Goal: Information Seeking & Learning: Compare options

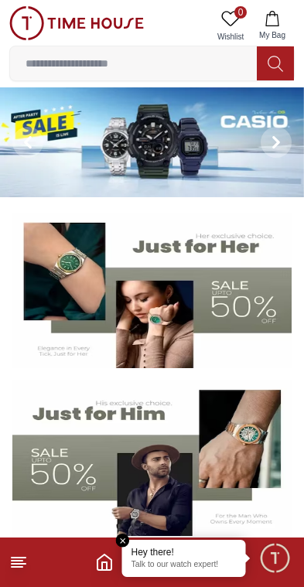
click at [236, 163] on img at bounding box center [152, 142] width 304 height 110
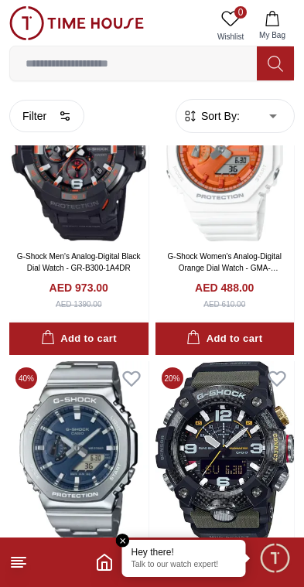
scroll to position [2143, 0]
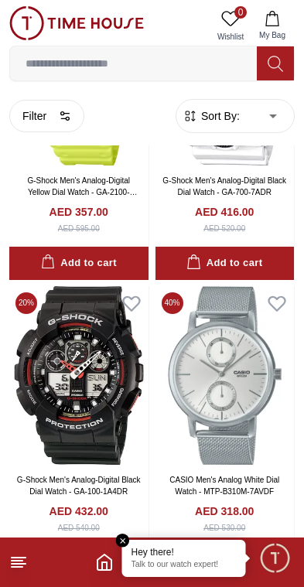
scroll to position [3929, 0]
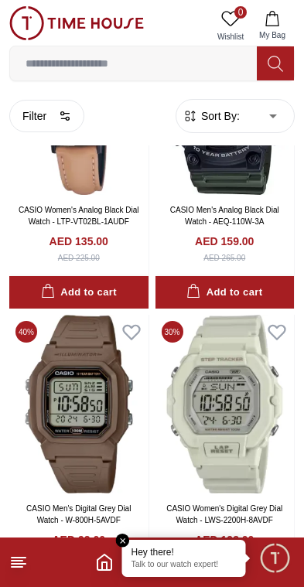
scroll to position [7148, 0]
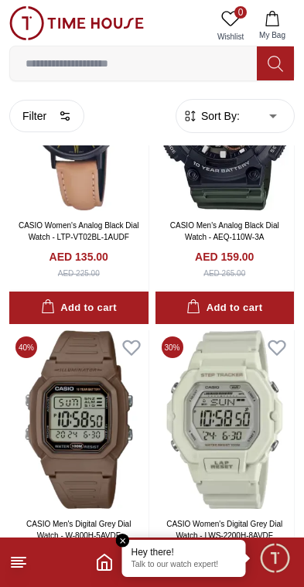
click at [10, 555] on icon at bounding box center [18, 562] width 19 height 19
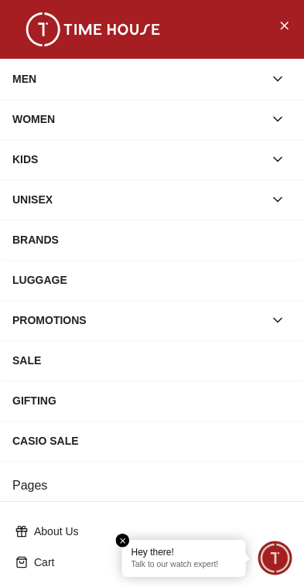
click at [274, 74] on icon "button" at bounding box center [277, 78] width 15 height 15
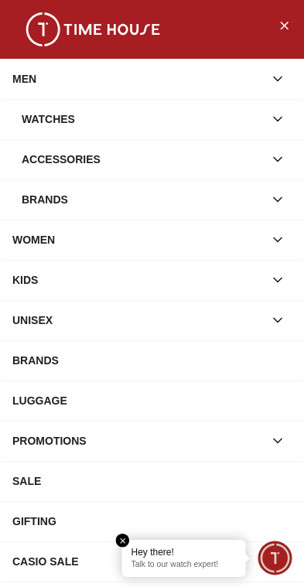
click at [250, 118] on div "Watches" at bounding box center [143, 119] width 242 height 28
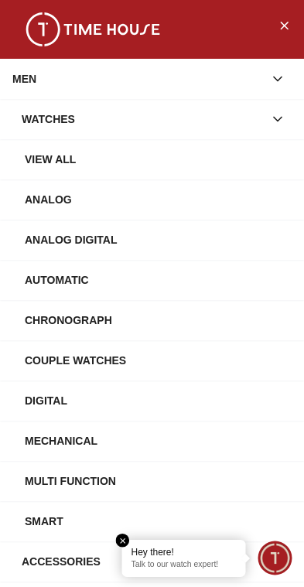
click at [197, 329] on div "Chronograph" at bounding box center [158, 320] width 267 height 28
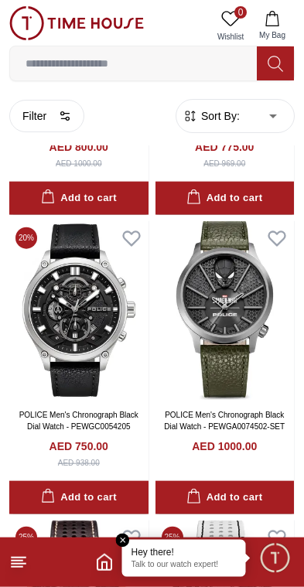
scroll to position [2088, 0]
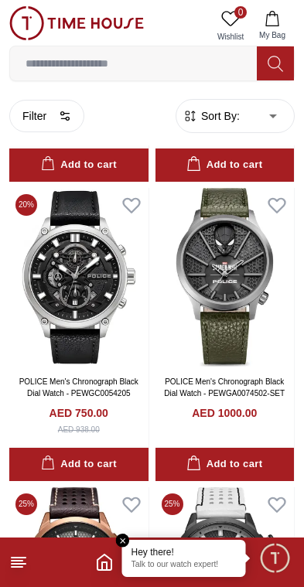
click at [121, 538] on em "Close tooltip" at bounding box center [123, 540] width 14 height 14
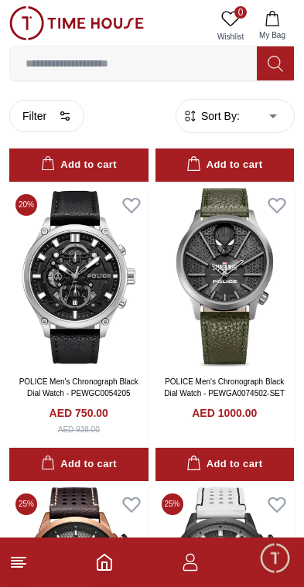
click at [104, 558] on icon "Home" at bounding box center [104, 562] width 19 height 19
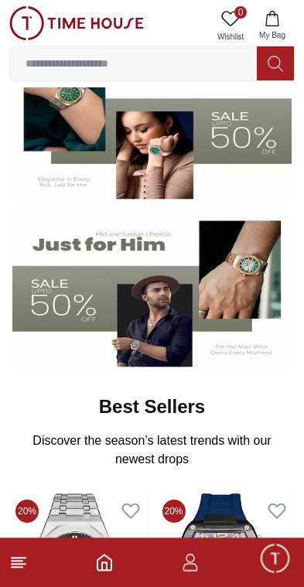
scroll to position [168, 0]
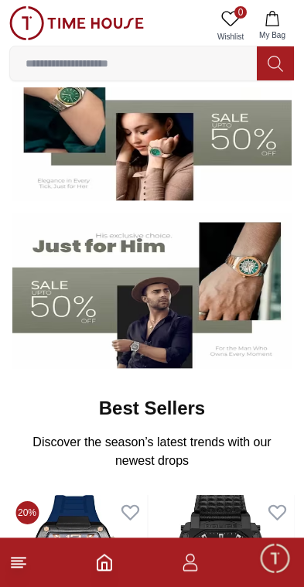
click at [95, 301] on img at bounding box center [151, 290] width 279 height 155
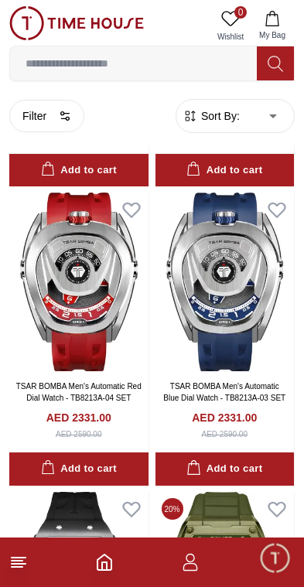
scroll to position [577, 0]
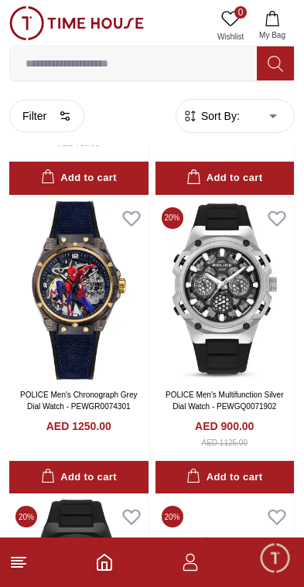
scroll to position [2357, 0]
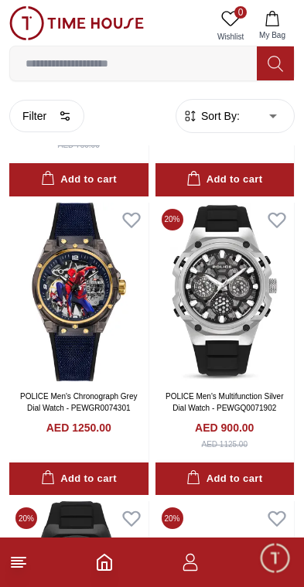
click at [104, 567] on icon "Home" at bounding box center [104, 562] width 19 height 19
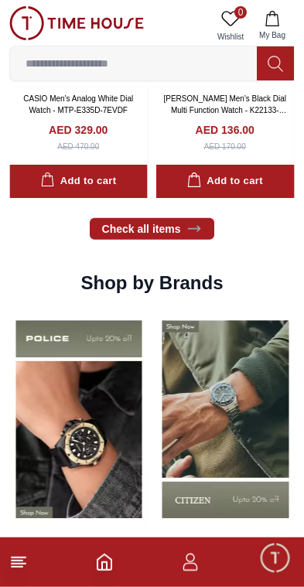
scroll to position [1231, 0]
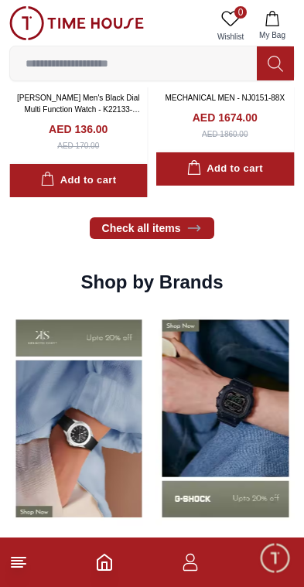
click at [156, 430] on img at bounding box center [225, 418] width 139 height 217
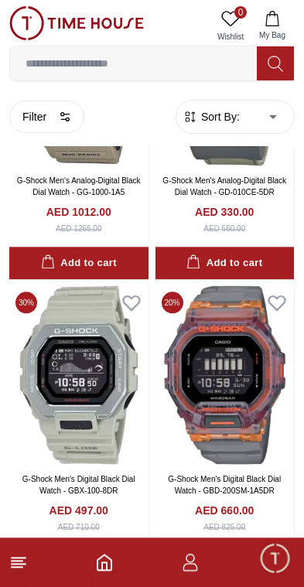
scroll to position [2395, 0]
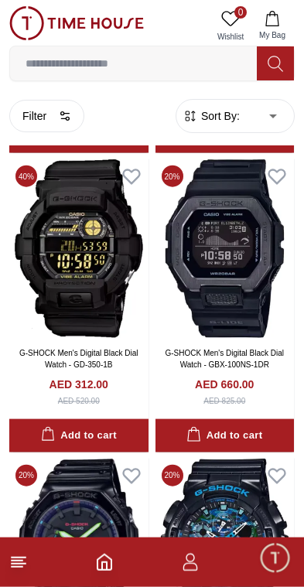
scroll to position [5791, 0]
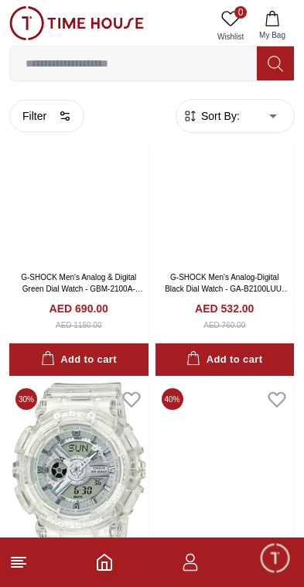
scroll to position [8924, 0]
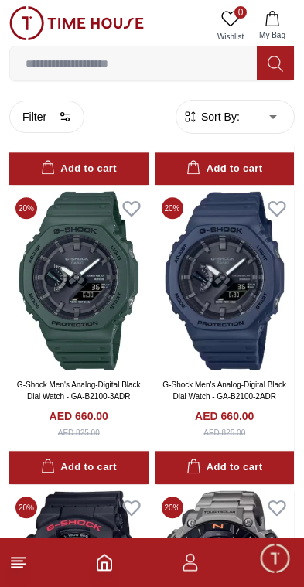
scroll to position [10547, 0]
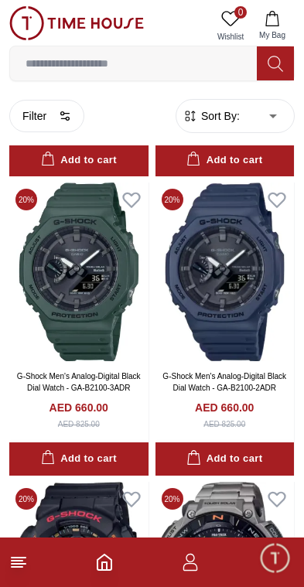
click at [21, 562] on icon at bounding box center [18, 562] width 19 height 19
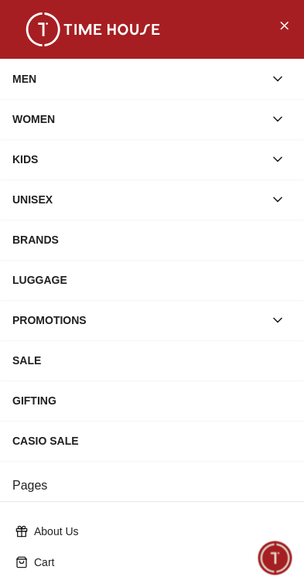
click at [203, 292] on div "LUGGAGE" at bounding box center [151, 280] width 279 height 28
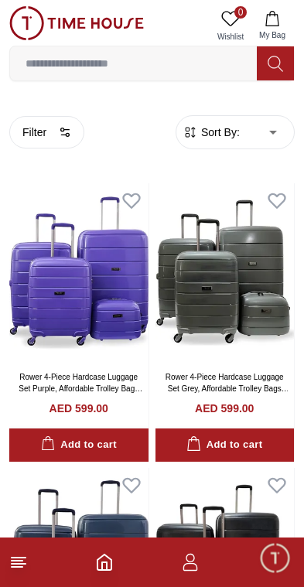
click at [104, 558] on icon "Home" at bounding box center [104, 562] width 19 height 19
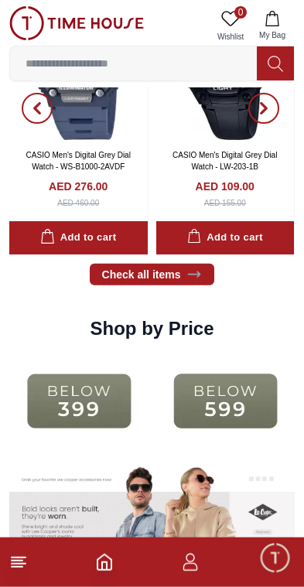
scroll to position [1867, 0]
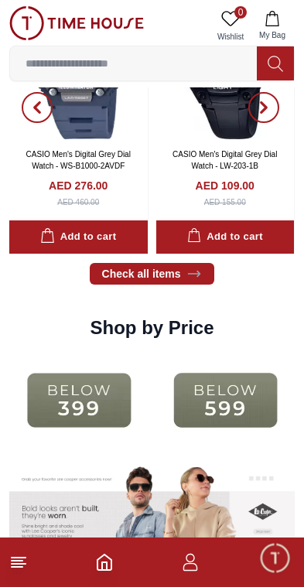
click at [80, 393] on img at bounding box center [78, 400] width 139 height 89
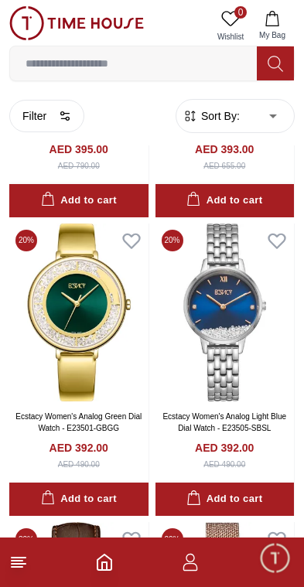
scroll to position [1468, 0]
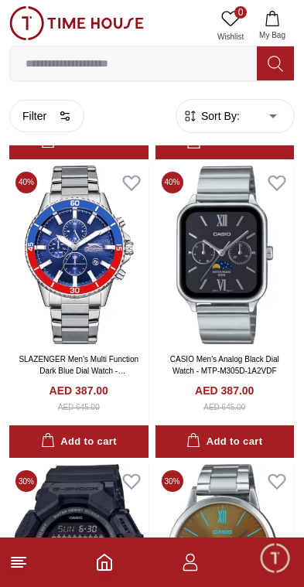
scroll to position [3306, 0]
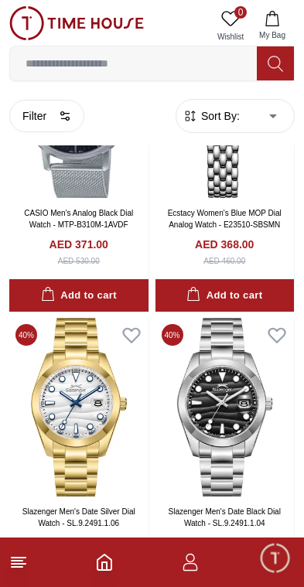
scroll to position [6460, 0]
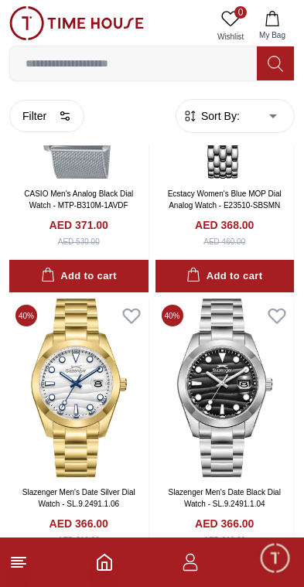
click at [111, 568] on icon "Home" at bounding box center [104, 561] width 14 height 15
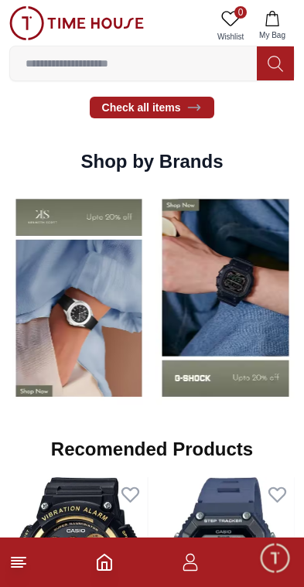
scroll to position [1390, 0]
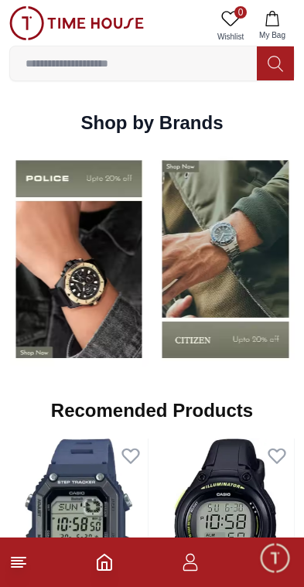
click at [87, 317] on img at bounding box center [78, 259] width 139 height 217
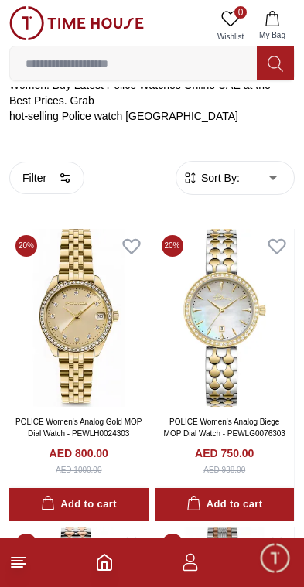
scroll to position [320, 0]
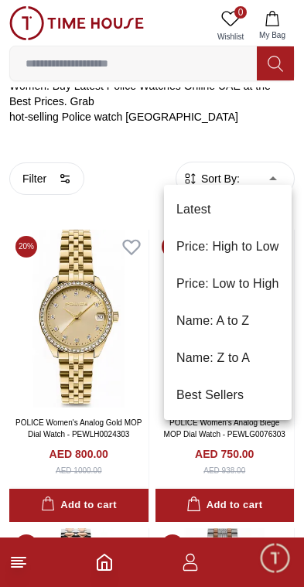
click at [279, 157] on div at bounding box center [152, 293] width 304 height 587
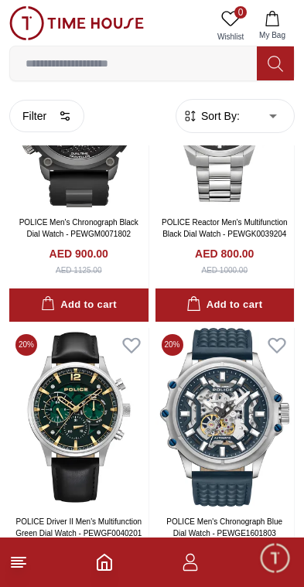
scroll to position [5901, 0]
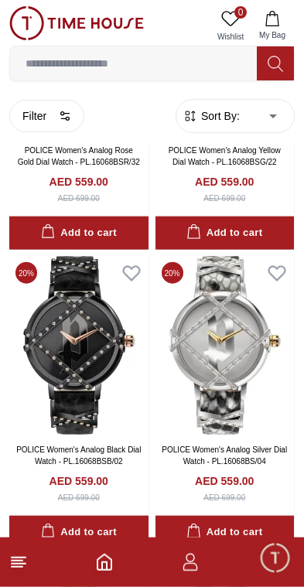
scroll to position [7765, 0]
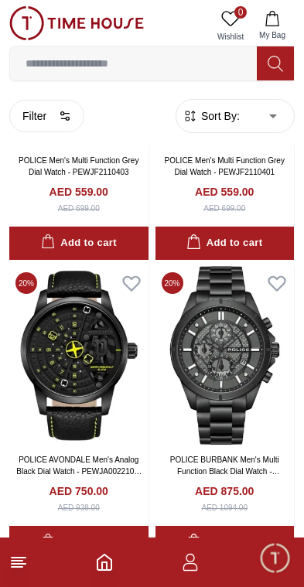
scroll to position [10739, 0]
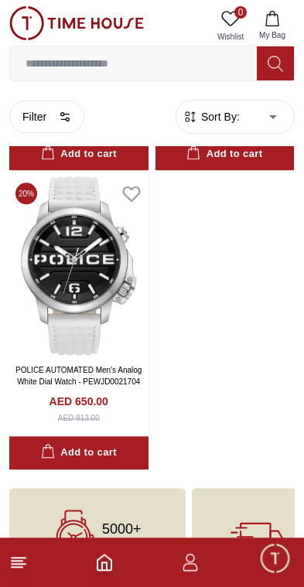
scroll to position [16481, 0]
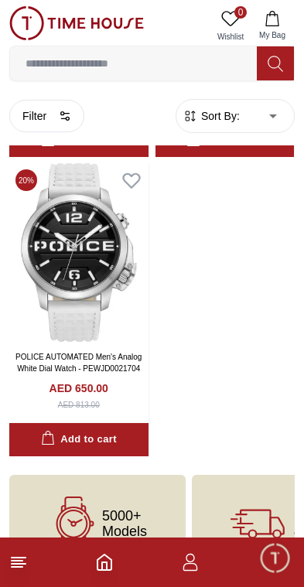
click at [70, 519] on icon at bounding box center [74, 523] width 15 height 8
click at [103, 558] on icon "Home" at bounding box center [104, 562] width 19 height 19
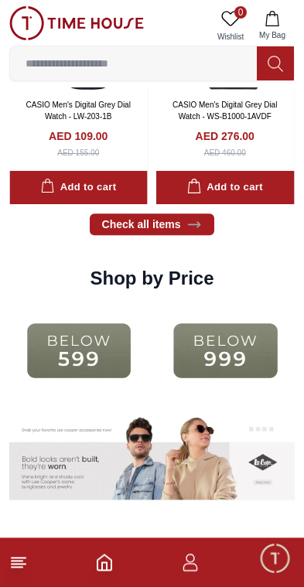
scroll to position [1922, 0]
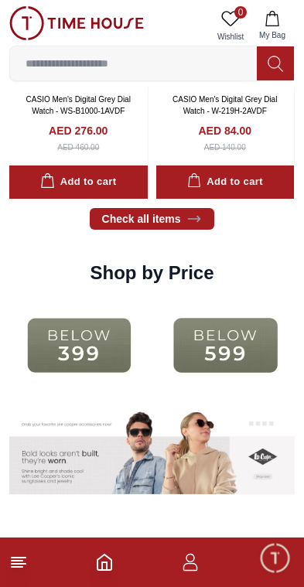
click at [158, 343] on img at bounding box center [225, 345] width 139 height 89
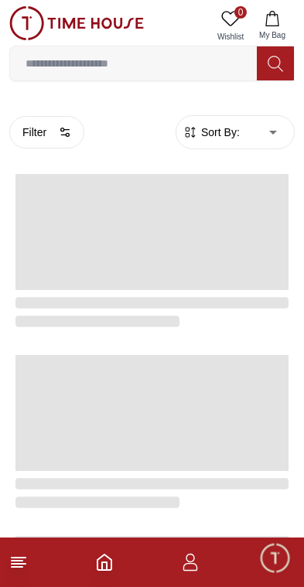
click at [189, 333] on div at bounding box center [145, 252] width 285 height 181
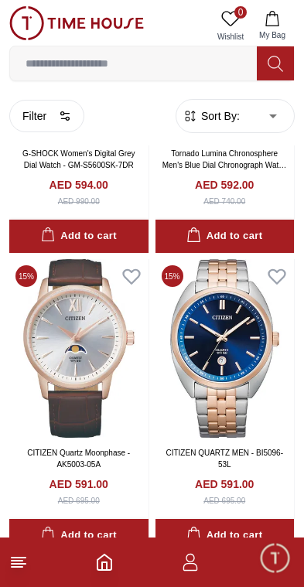
scroll to position [1698, 0]
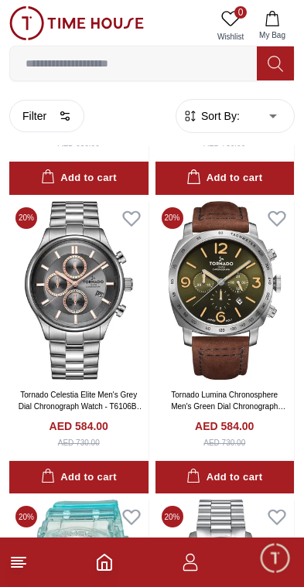
scroll to position [3242, 0]
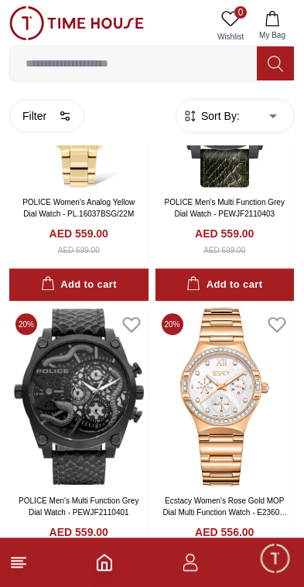
scroll to position [7598, 0]
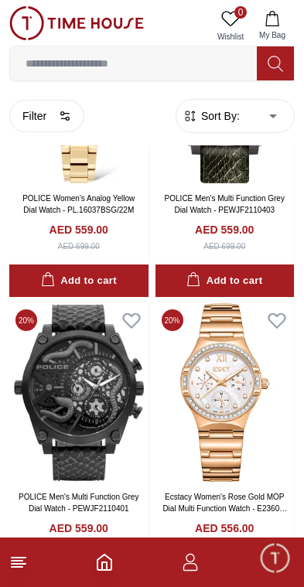
click at [111, 567] on icon "Home" at bounding box center [104, 561] width 14 height 15
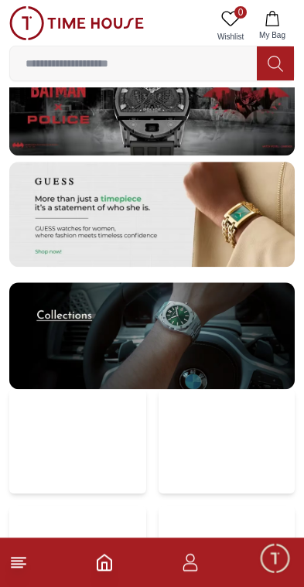
scroll to position [3042, 0]
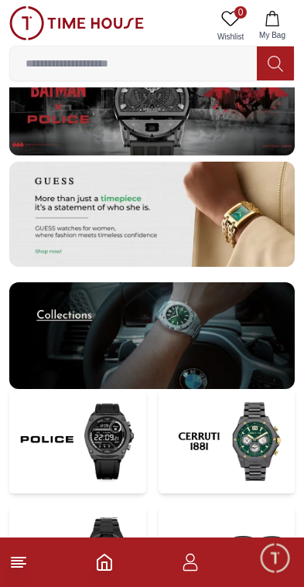
click at [128, 342] on img at bounding box center [151, 335] width 285 height 107
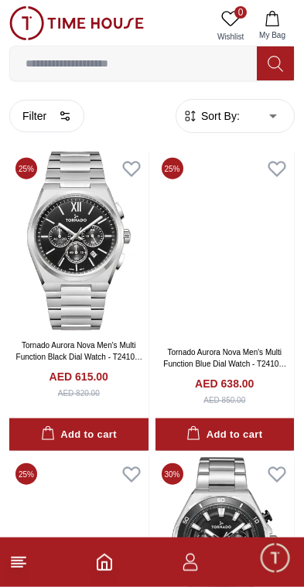
scroll to position [2601, 0]
